Goal: Information Seeking & Learning: Learn about a topic

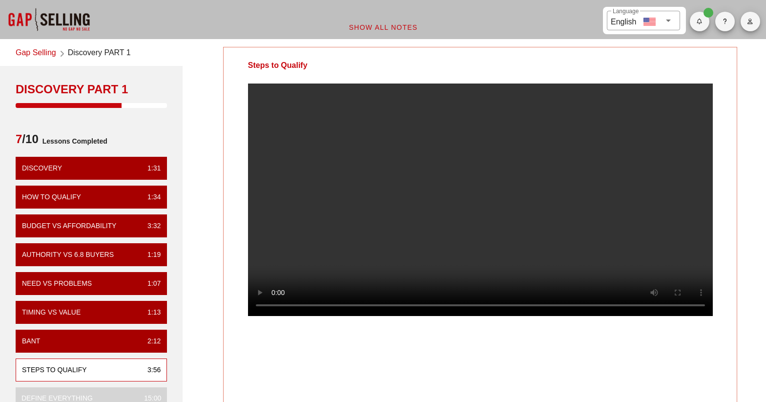
click at [460, 144] on video at bounding box center [480, 199] width 465 height 232
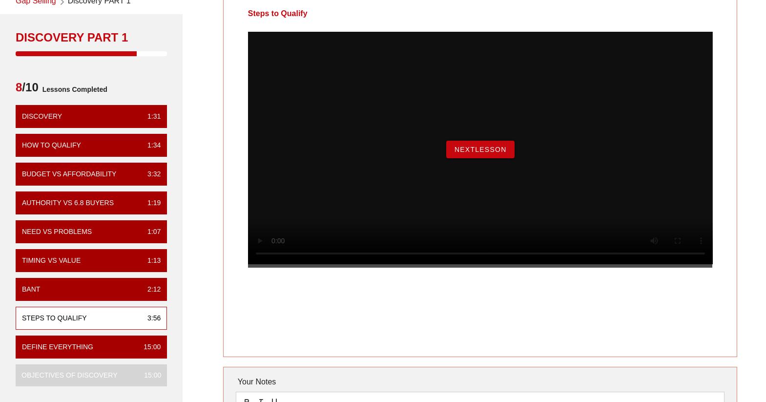
click at [502, 158] on button "NextLesson" at bounding box center [480, 150] width 68 height 18
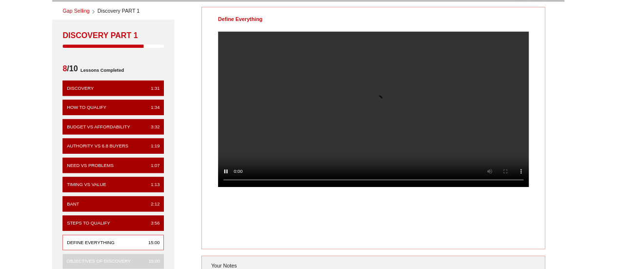
scroll to position [35, 0]
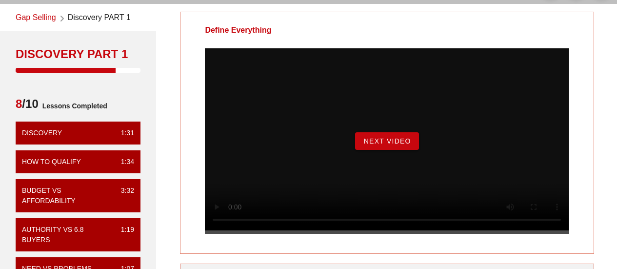
click at [372, 146] on button "Next Video" at bounding box center [386, 141] width 63 height 18
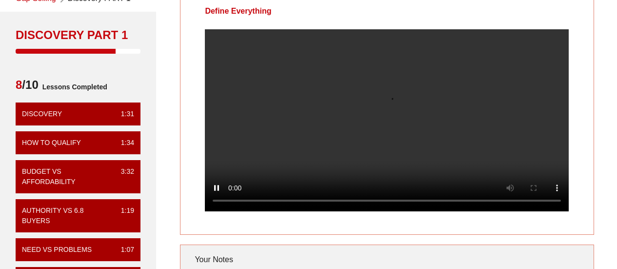
scroll to position [55, 0]
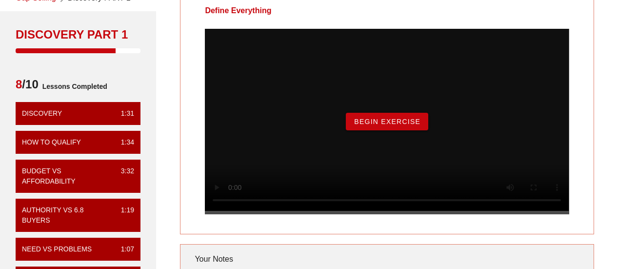
click at [394, 125] on span "Begin Exercise" at bounding box center [387, 122] width 67 height 8
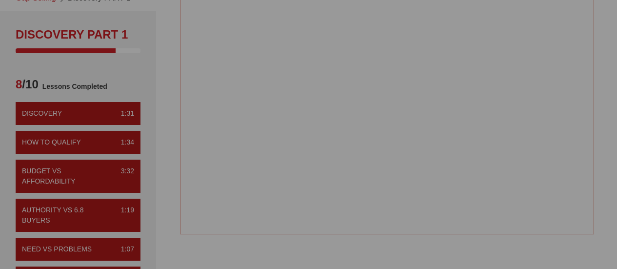
scroll to position [0, 0]
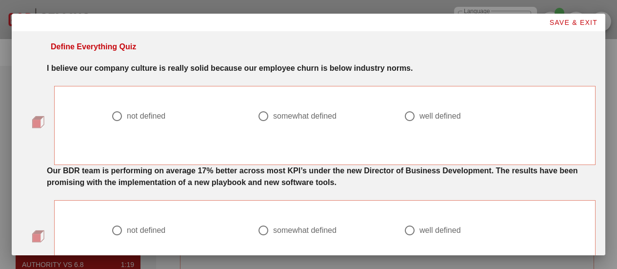
click at [116, 114] on div at bounding box center [117, 116] width 17 height 17
radio input "true"
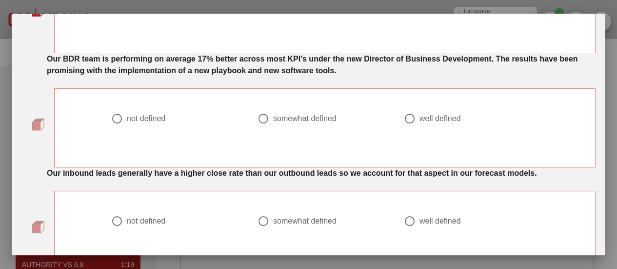
scroll to position [111, 0]
click at [262, 121] on div at bounding box center [263, 119] width 17 height 17
radio input "true"
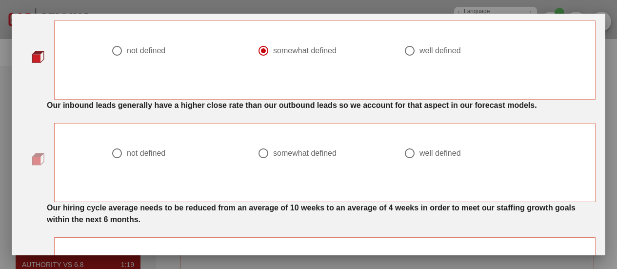
scroll to position [217, 0]
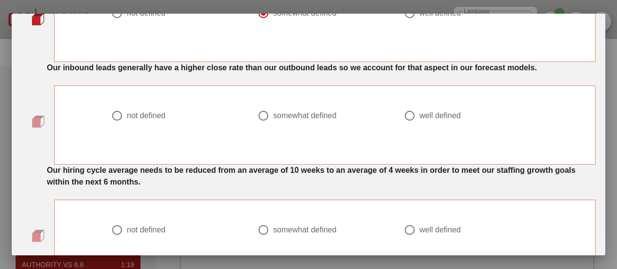
click at [114, 117] on div at bounding box center [117, 115] width 17 height 17
radio input "true"
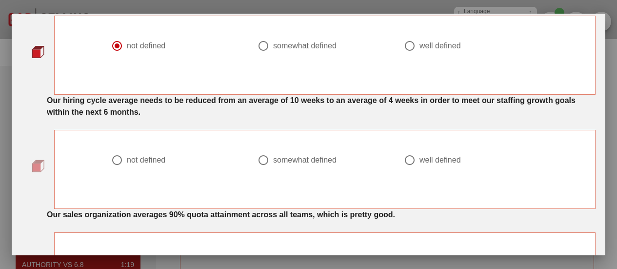
scroll to position [292, 0]
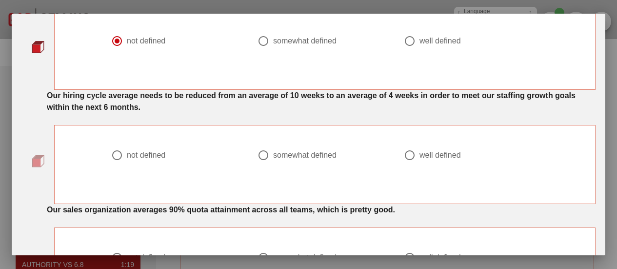
click at [407, 154] on div at bounding box center [410, 155] width 17 height 17
radio input "true"
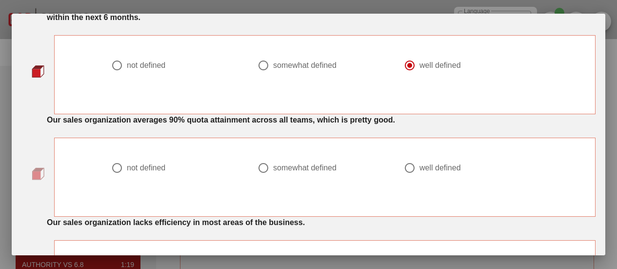
scroll to position [385, 0]
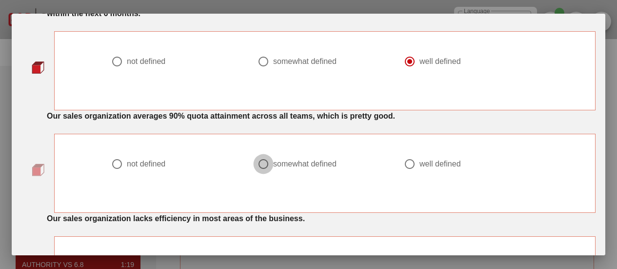
click at [262, 162] on div at bounding box center [263, 164] width 17 height 17
radio input "true"
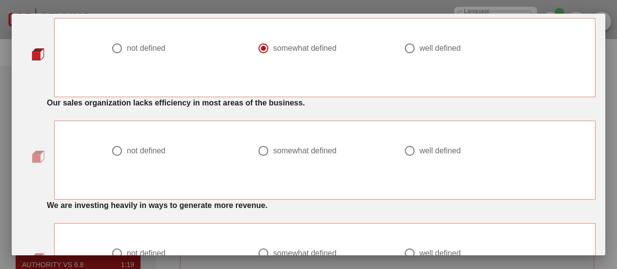
scroll to position [502, 0]
click at [113, 152] on div at bounding box center [117, 150] width 17 height 17
radio input "true"
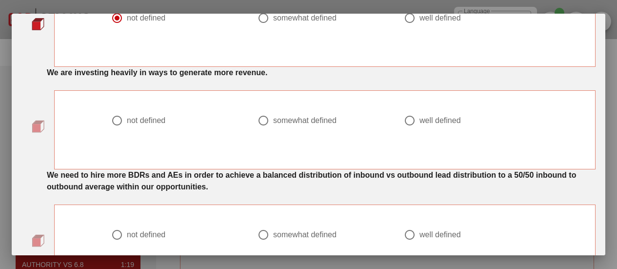
scroll to position [634, 0]
click at [117, 120] on div at bounding box center [117, 120] width 17 height 17
radio input "true"
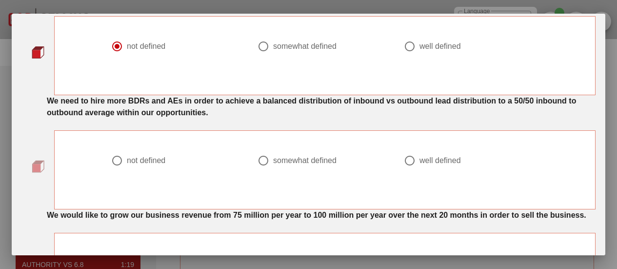
scroll to position [708, 0]
click at [258, 162] on div at bounding box center [263, 160] width 17 height 17
radio input "true"
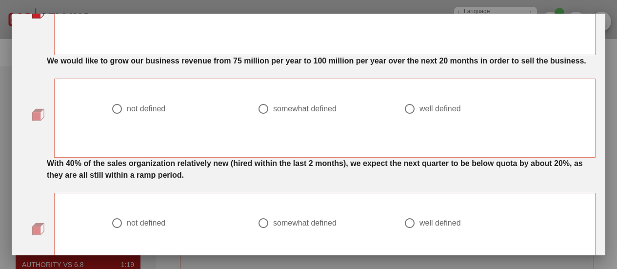
scroll to position [863, 0]
click at [405, 106] on div at bounding box center [410, 108] width 17 height 17
radio input "true"
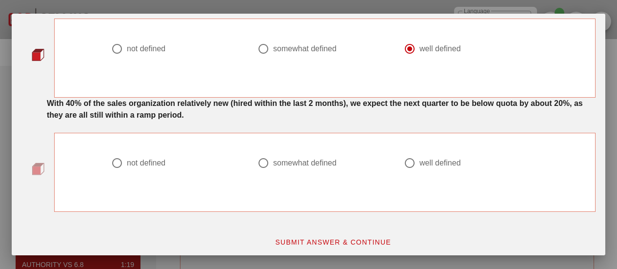
scroll to position [927, 0]
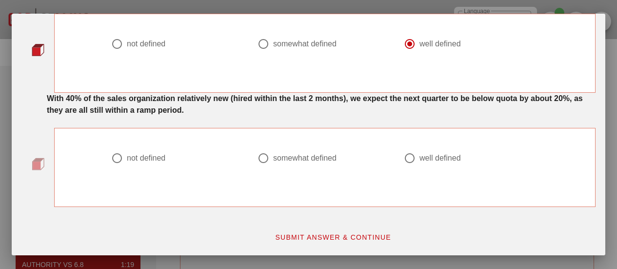
click at [410, 157] on div at bounding box center [410, 158] width 17 height 17
radio input "true"
click at [317, 238] on span "SUBMIT ANSWER & CONTINUE" at bounding box center [333, 237] width 117 height 8
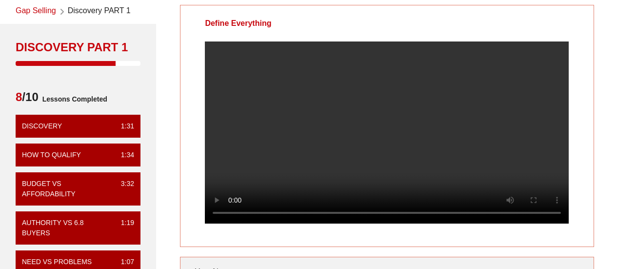
scroll to position [41, 0]
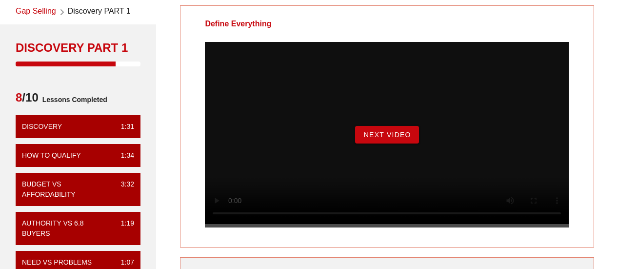
click at [382, 139] on span "Next Video" at bounding box center [387, 135] width 48 height 8
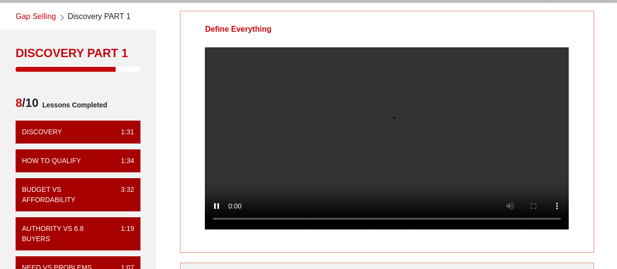
scroll to position [37, 0]
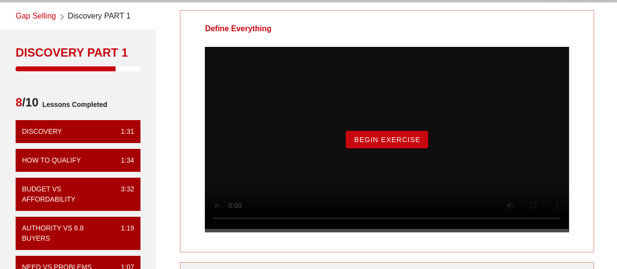
click at [404, 148] on button "Begin Exercise" at bounding box center [387, 140] width 82 height 18
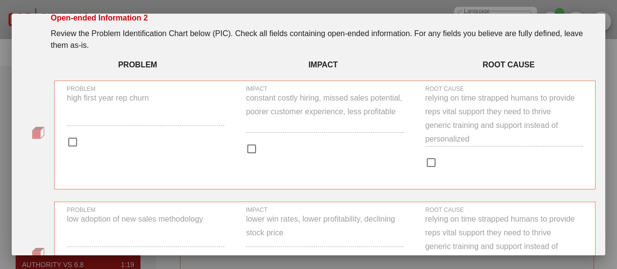
scroll to position [28, 0]
click at [73, 142] on div at bounding box center [72, 142] width 17 height 17
checkbox input "true"
click at [248, 150] on div at bounding box center [251, 149] width 17 height 17
checkbox input "true"
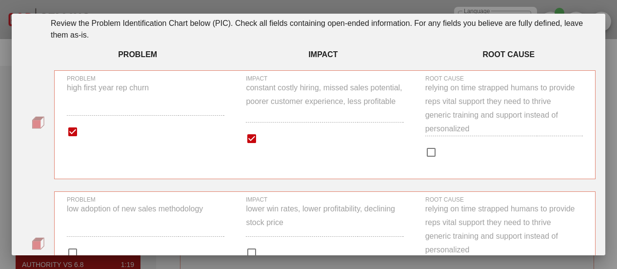
click at [423, 154] on div at bounding box center [431, 152] width 17 height 17
checkbox input "true"
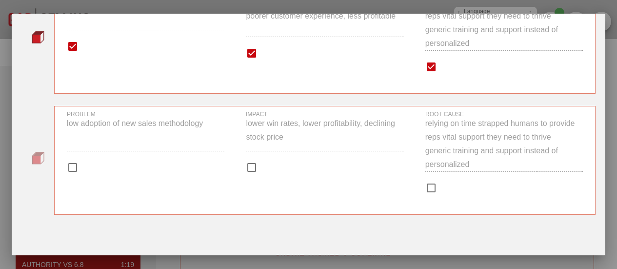
scroll to position [129, 0]
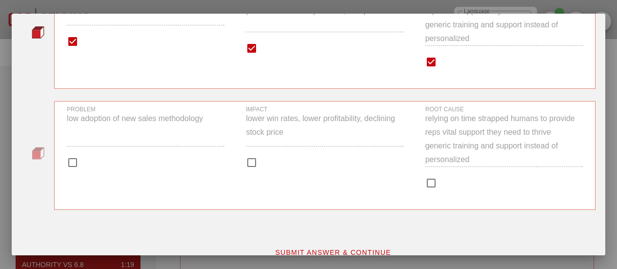
click at [425, 182] on div at bounding box center [431, 183] width 17 height 17
checkbox input "true"
click at [253, 165] on div at bounding box center [251, 162] width 17 height 17
checkbox input "true"
click at [76, 163] on div at bounding box center [72, 162] width 17 height 17
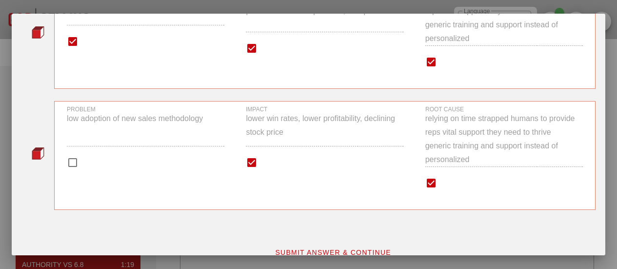
checkbox input "true"
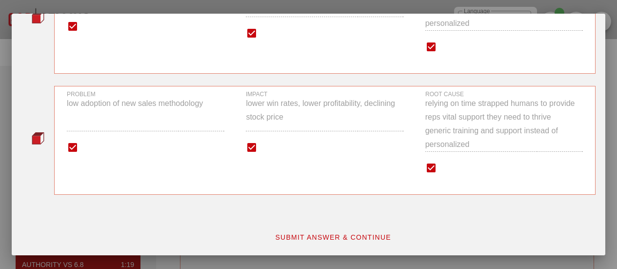
click at [327, 233] on button "SUBMIT ANSWER & CONTINUE" at bounding box center [333, 237] width 132 height 18
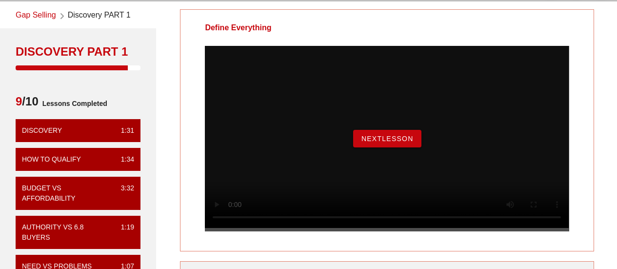
scroll to position [37, 0]
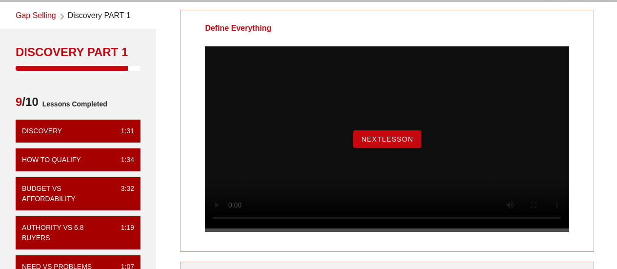
click at [380, 143] on span "NextLesson" at bounding box center [387, 139] width 53 height 8
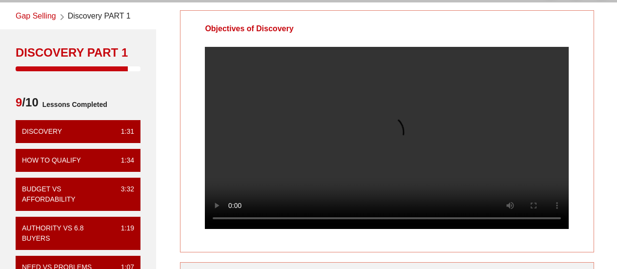
scroll to position [38, 0]
